Goal: Book appointment/travel/reservation

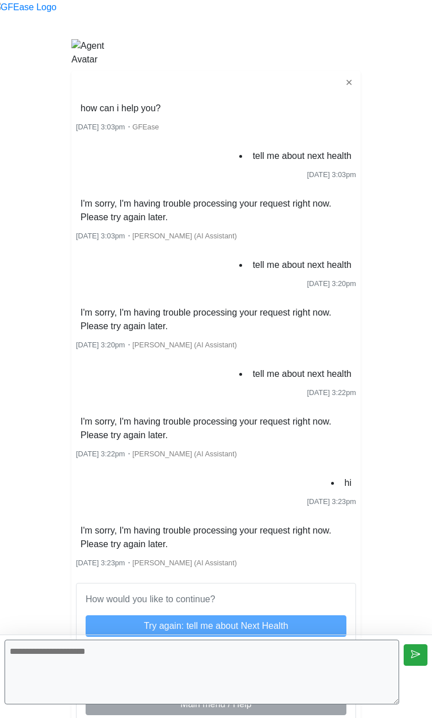
scroll to position [8329, 0]
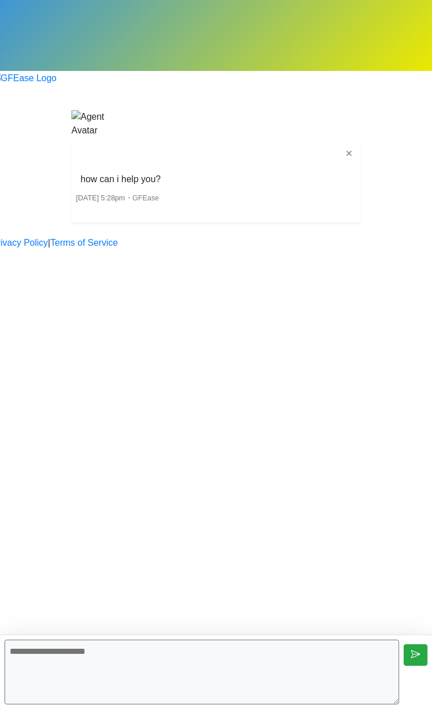
click at [115, 681] on textarea at bounding box center [202, 672] width 395 height 65
type textarea "**"
click at [253, 671] on textarea at bounding box center [202, 672] width 395 height 65
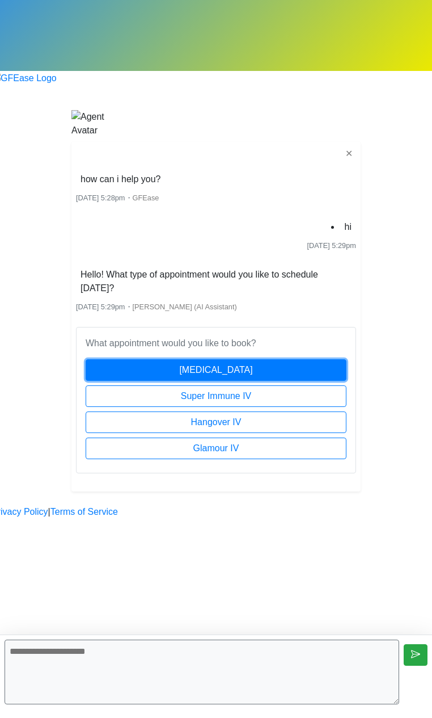
click at [261, 359] on button "[MEDICAL_DATA]" at bounding box center [216, 370] width 261 height 22
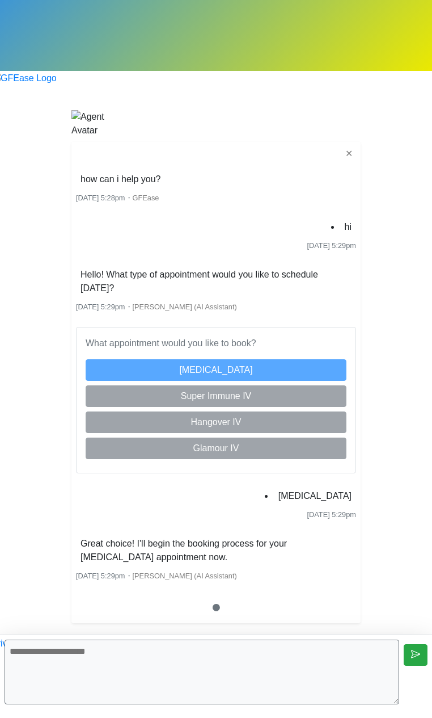
scroll to position [165, 0]
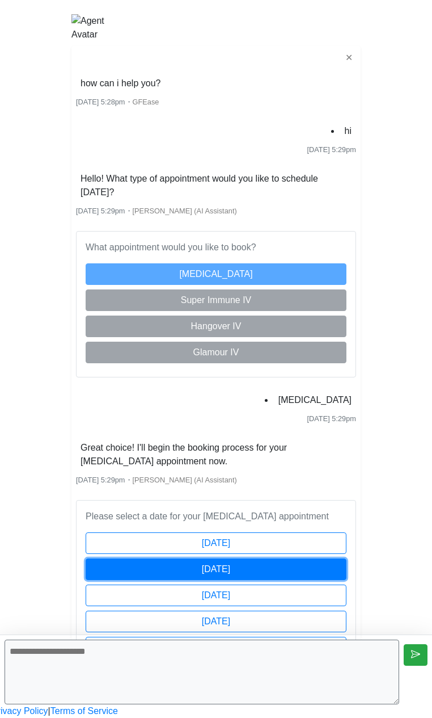
click at [256, 559] on button "Tomorrow" at bounding box center [216, 570] width 261 height 22
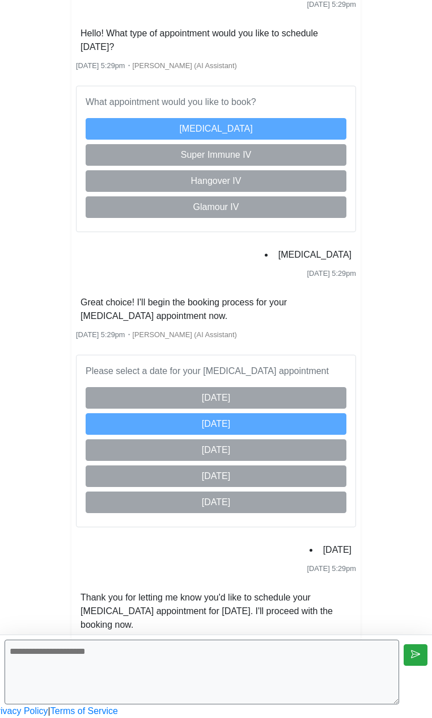
scroll to position [591, 0]
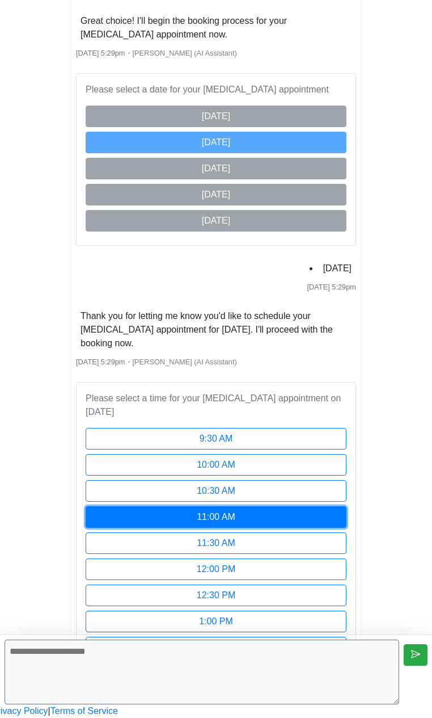
click at [250, 506] on button "11:00 AM" at bounding box center [216, 517] width 261 height 22
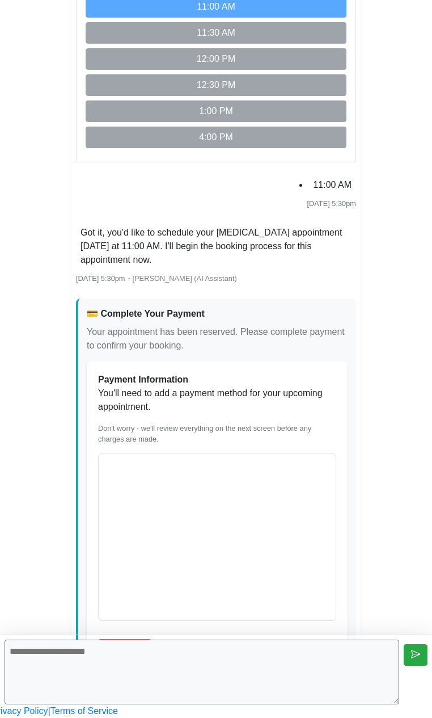
scroll to position [1101, 0]
click at [188, 557] on div "💳 Complete Your Payment Your appointment has been reserved. Please complete pay…" at bounding box center [216, 490] width 280 height 382
click at [200, 490] on div "Loading payment form..." at bounding box center [217, 536] width 238 height 167
click at [152, 639] on button "Add Card" at bounding box center [124, 650] width 53 height 22
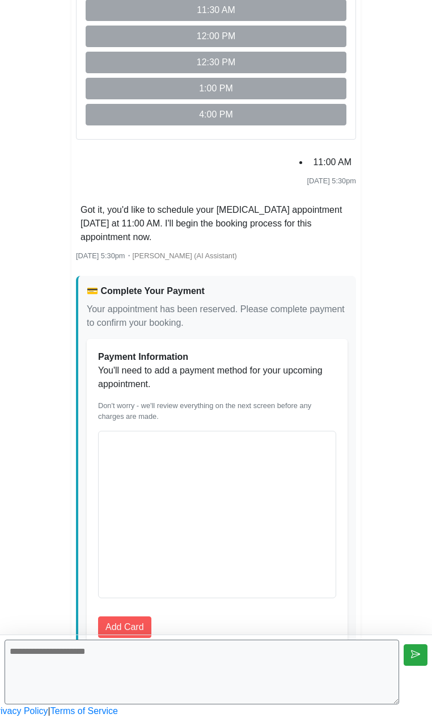
scroll to position [914, 0]
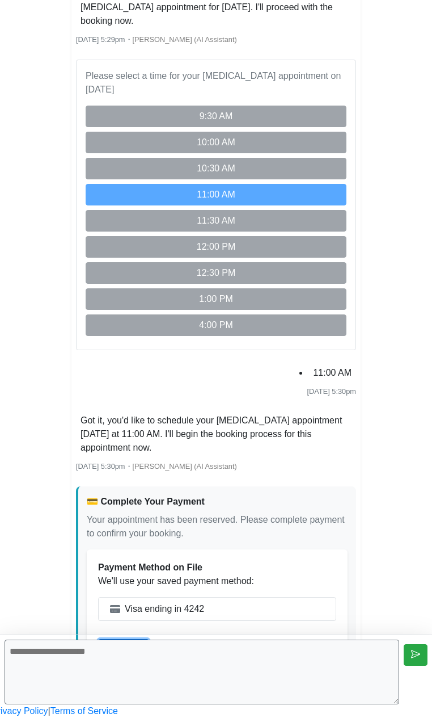
click at [149, 639] on button "Continue" at bounding box center [123, 650] width 51 height 22
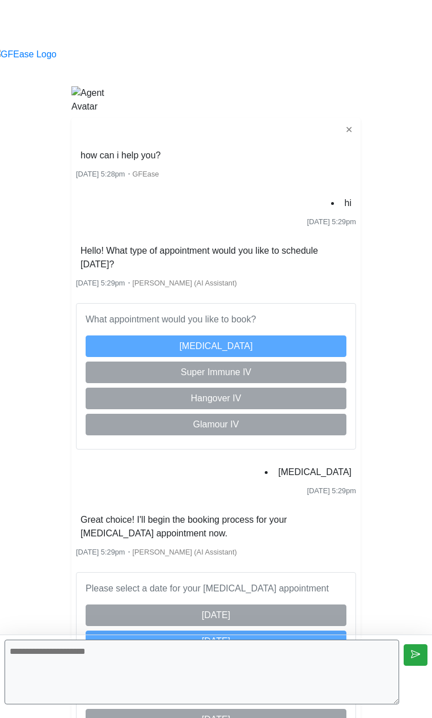
scroll to position [0, 0]
